Goal: Task Accomplishment & Management: Complete application form

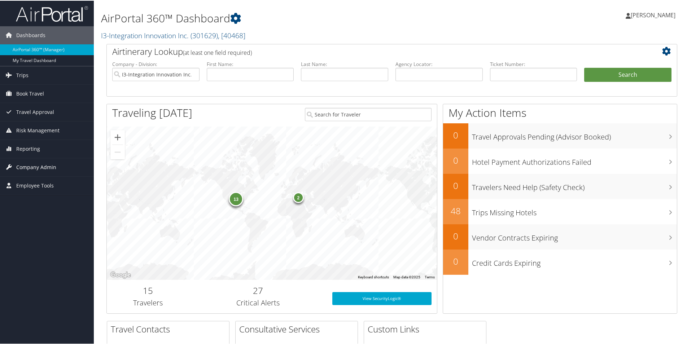
drag, startPoint x: 30, startPoint y: 163, endPoint x: 36, endPoint y: 163, distance: 5.8
click at [30, 163] on span "Company Admin" at bounding box center [36, 167] width 40 height 18
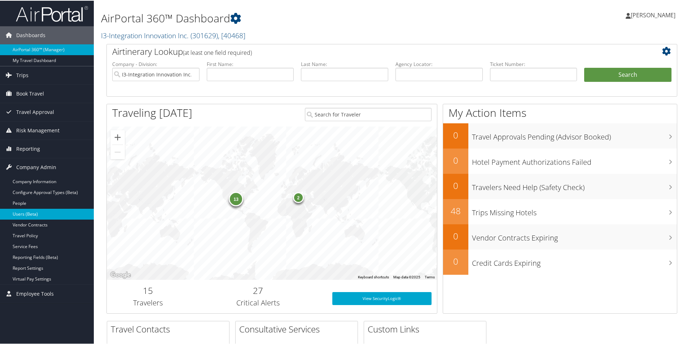
click at [18, 212] on link "Users (Beta)" at bounding box center [47, 213] width 94 height 11
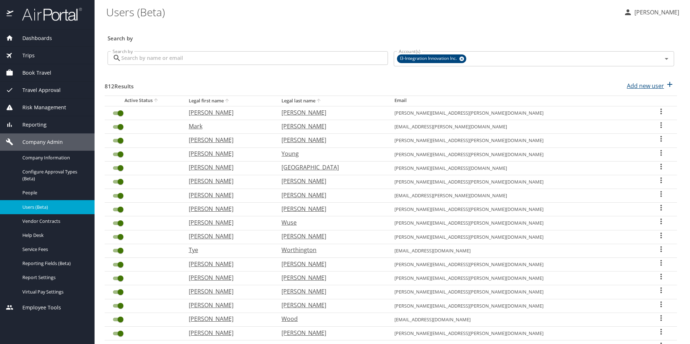
click at [642, 86] on p "Add new user" at bounding box center [645, 86] width 37 height 9
select select "US"
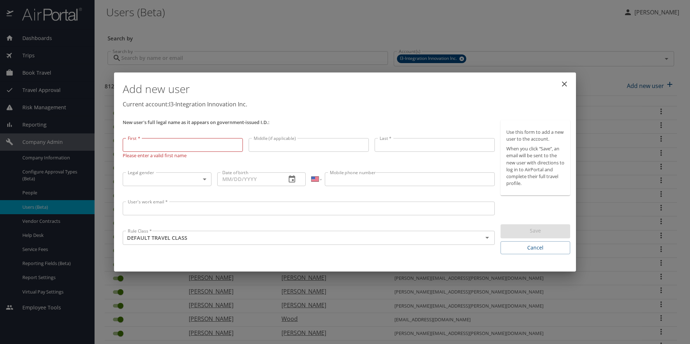
click at [159, 143] on input "First *" at bounding box center [183, 145] width 120 height 14
paste input "Christopher"
type input "Christopher"
click at [274, 143] on input "Middle (if applicable)" at bounding box center [309, 145] width 120 height 14
click at [329, 148] on input "Middle (if applicable)" at bounding box center [309, 146] width 120 height 14
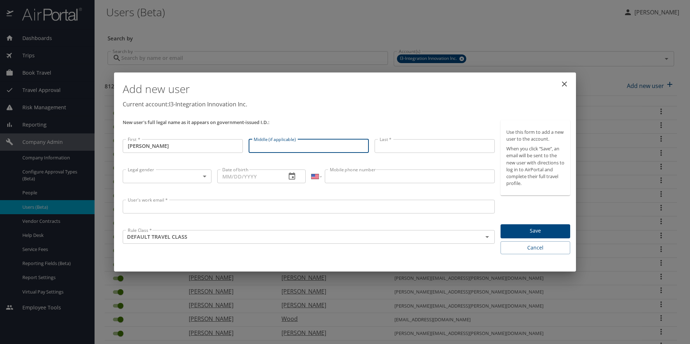
paste input "Daniel"
type input "Daniel"
click at [404, 146] on input "Last *" at bounding box center [434, 146] width 120 height 14
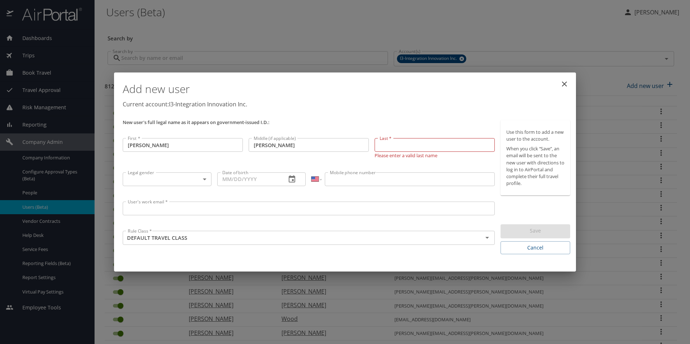
click at [425, 143] on input "Last *" at bounding box center [434, 145] width 120 height 14
paste input "Cunningham"
type input "Cunningham"
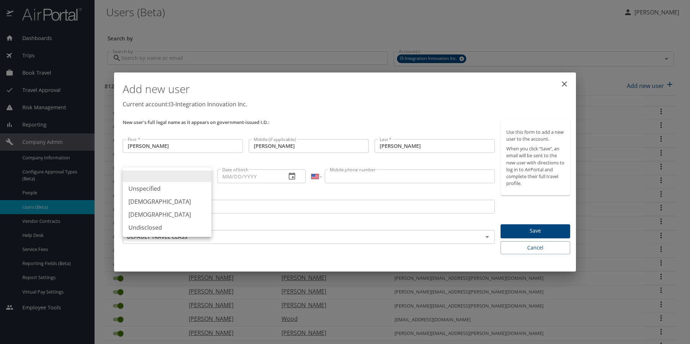
click at [206, 179] on body "Dashboards AirPortal 360™ Manager My Travel Dashboard Trips Airtinerary® Lookup…" at bounding box center [345, 172] width 690 height 344
click at [153, 203] on li "Male" at bounding box center [167, 201] width 89 height 13
type input "Male"
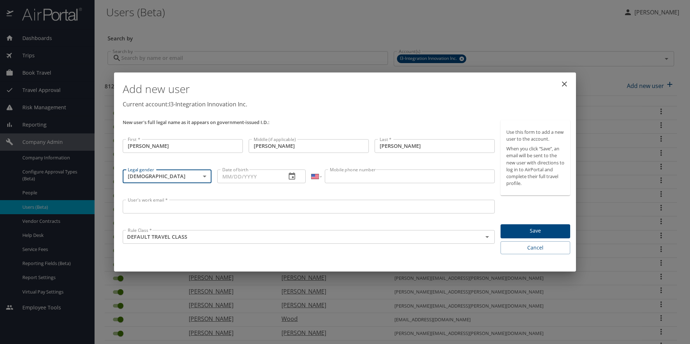
click at [230, 175] on input "Date of birth" at bounding box center [248, 177] width 63 height 14
type input "07/14/1991"
click at [358, 176] on input "Mobile phone number" at bounding box center [410, 177] width 170 height 14
click at [376, 178] on input "Mobile phone number" at bounding box center [410, 177] width 170 height 14
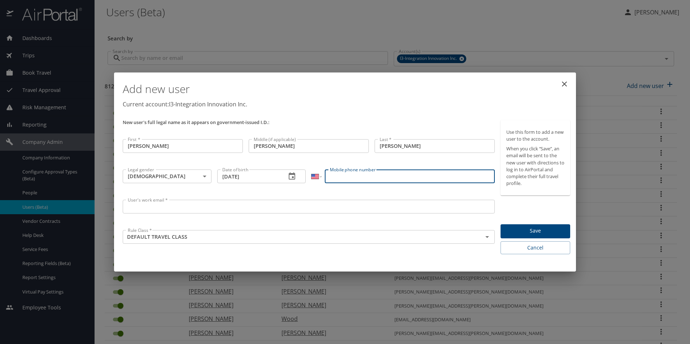
paste input "(256) 503-9179"
type input "(256) 503-9179"
click at [176, 210] on input "User's work email *" at bounding box center [309, 207] width 372 height 14
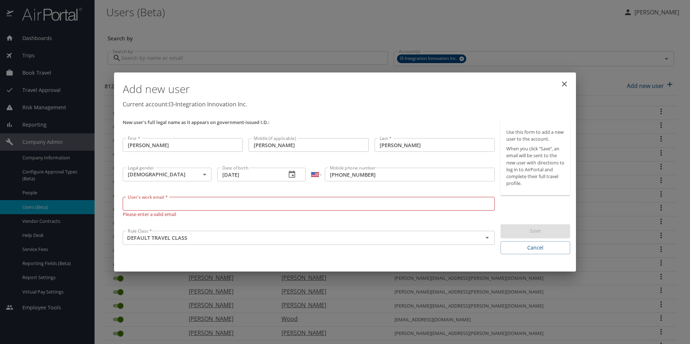
click at [277, 203] on input "User's work email *" at bounding box center [309, 204] width 372 height 14
paste input "christopher.cunningham@i3-corps.com"
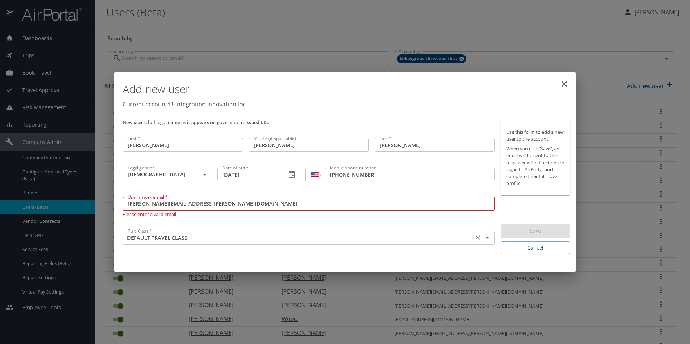
click at [488, 240] on icon "Open" at bounding box center [487, 237] width 9 height 9
type input "christopher.cunningham@i3-corps.com"
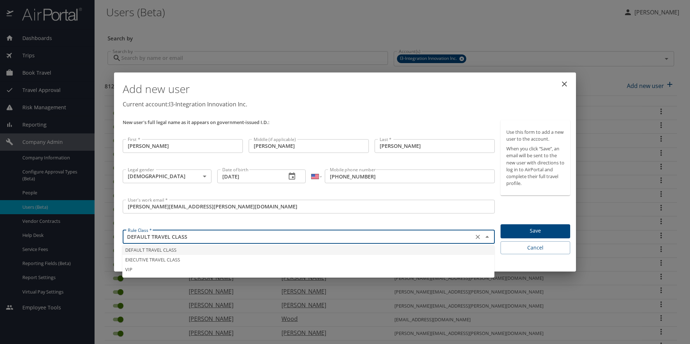
click at [206, 252] on li "DEFAULT TRAVEL CLASS" at bounding box center [308, 250] width 372 height 10
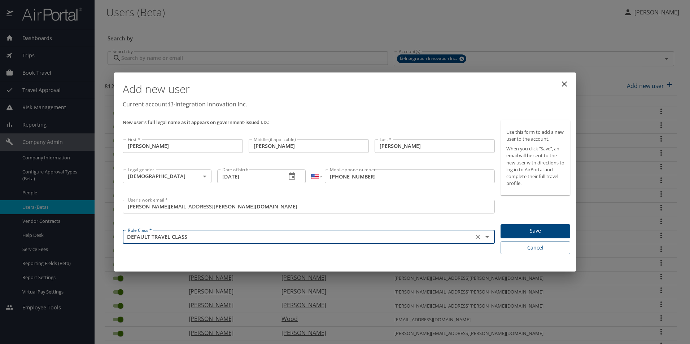
click at [545, 232] on span "Save" at bounding box center [535, 231] width 58 height 9
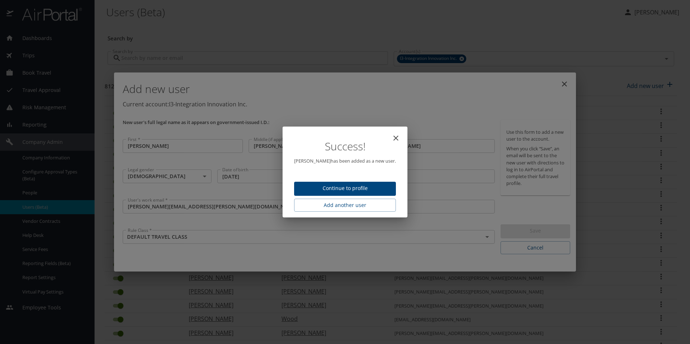
click at [398, 137] on icon "close" at bounding box center [395, 138] width 5 height 5
type input "10/06/2025"
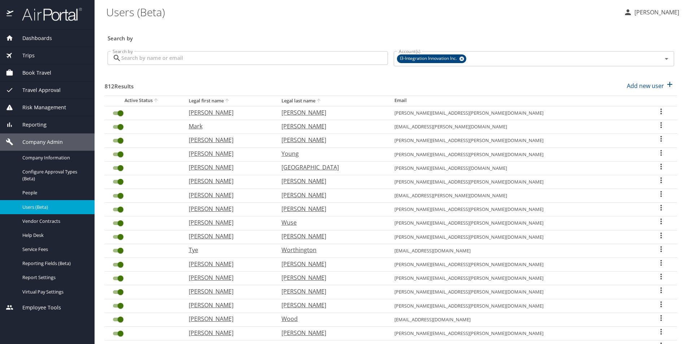
click at [36, 36] on span "Dashboards" at bounding box center [32, 38] width 39 height 8
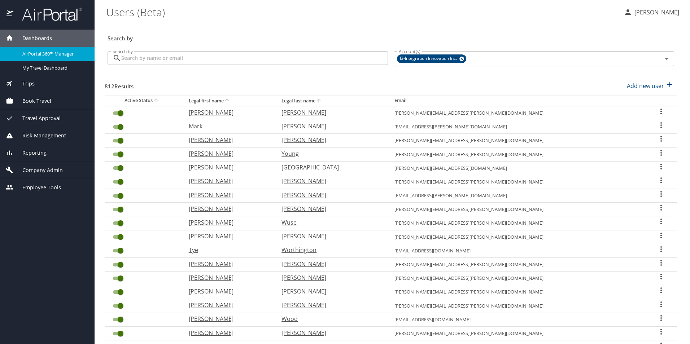
click at [34, 101] on span "Book Travel" at bounding box center [32, 101] width 38 height 8
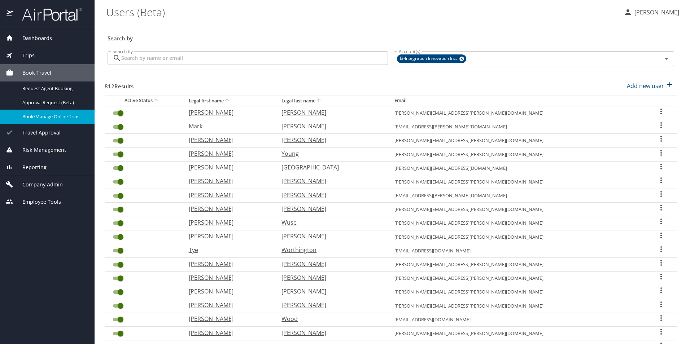
click at [42, 116] on span "Book/Manage Online Trips" at bounding box center [53, 116] width 63 height 7
click at [44, 72] on span "Book Travel" at bounding box center [32, 73] width 38 height 8
